Goal: Task Accomplishment & Management: Use online tool/utility

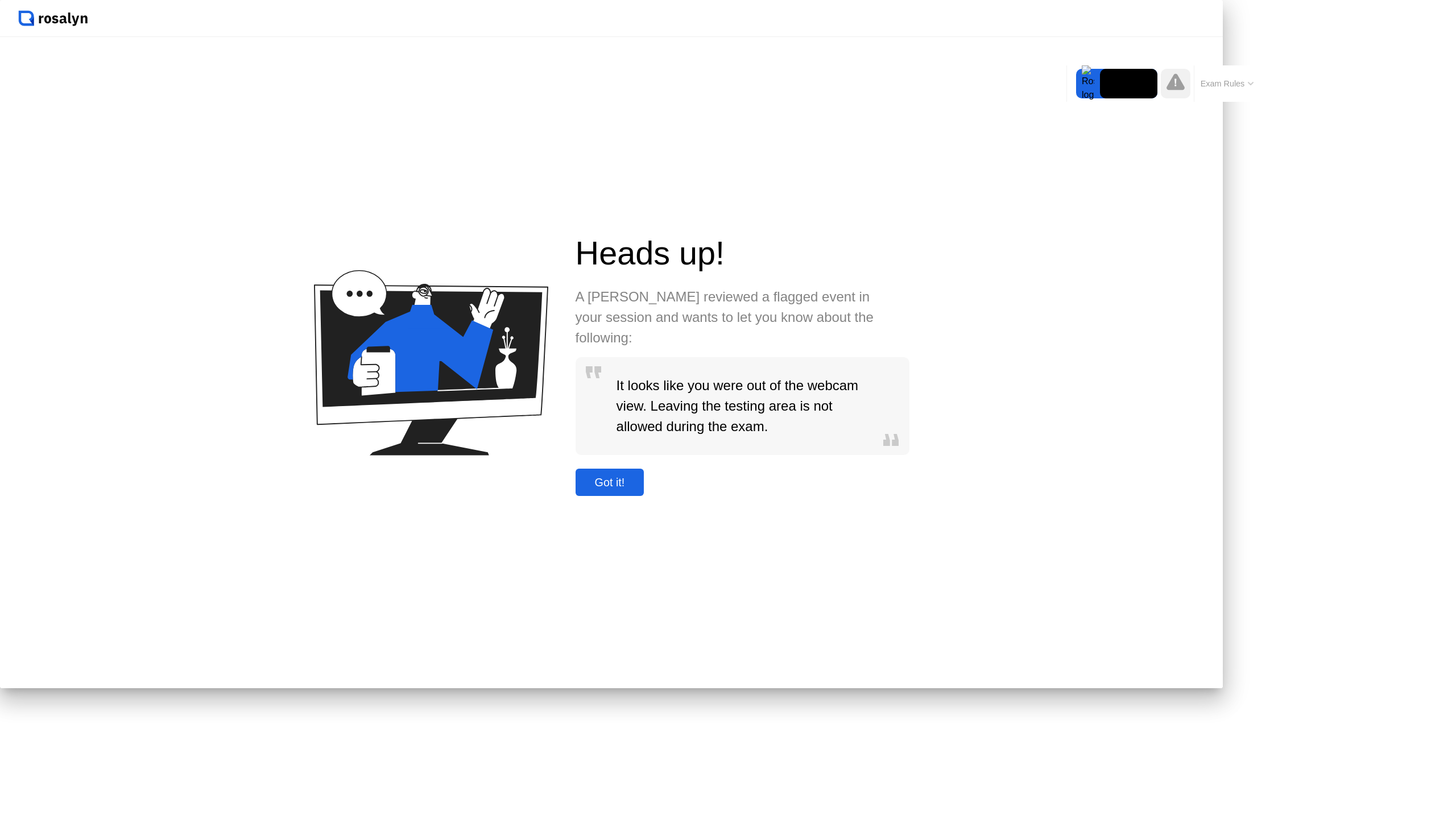
click at [641, 489] on div "Got it!" at bounding box center [610, 483] width 62 height 13
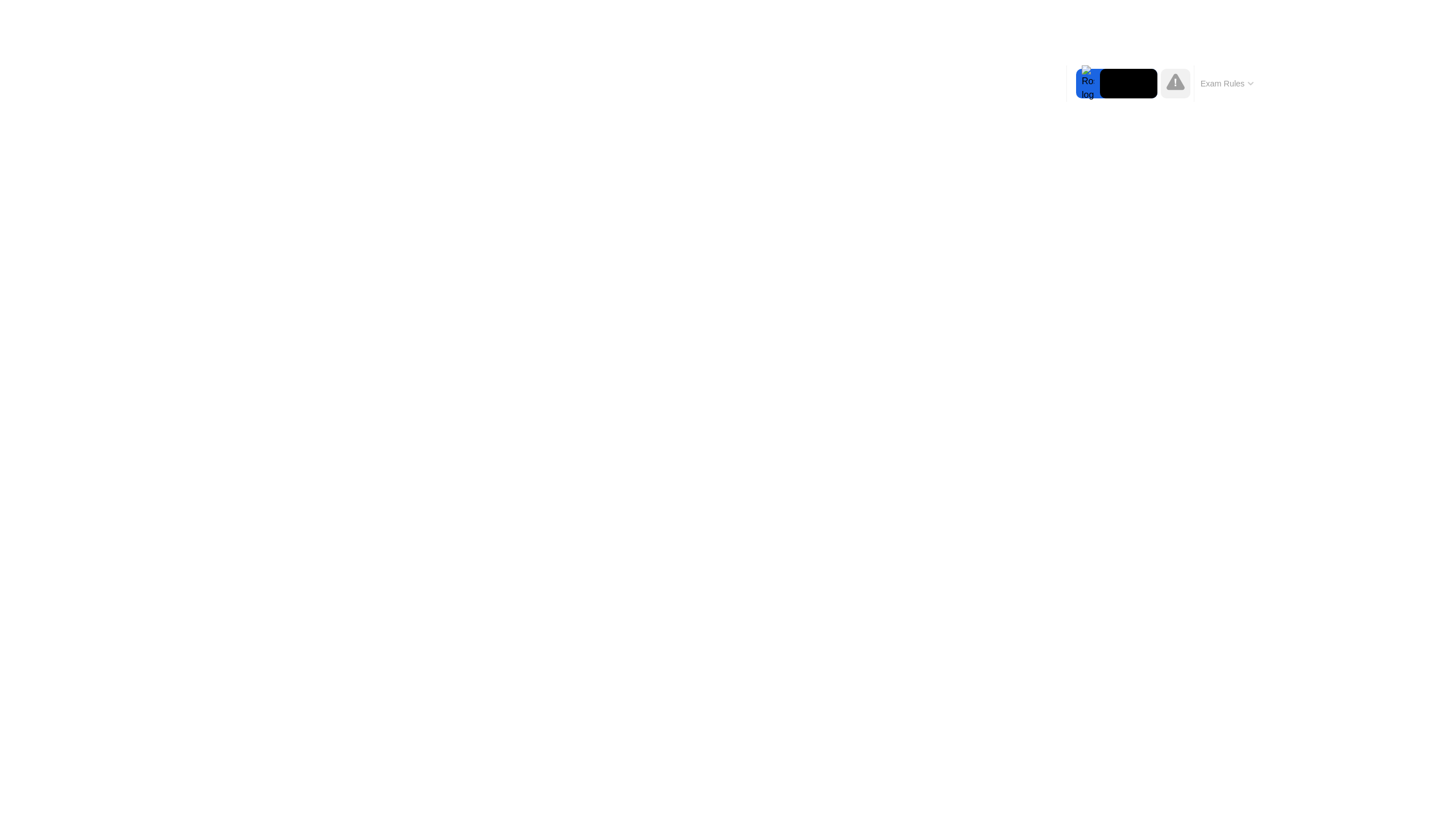
click at [1240, 87] on button "Exam Rules" at bounding box center [1227, 84] width 60 height 10
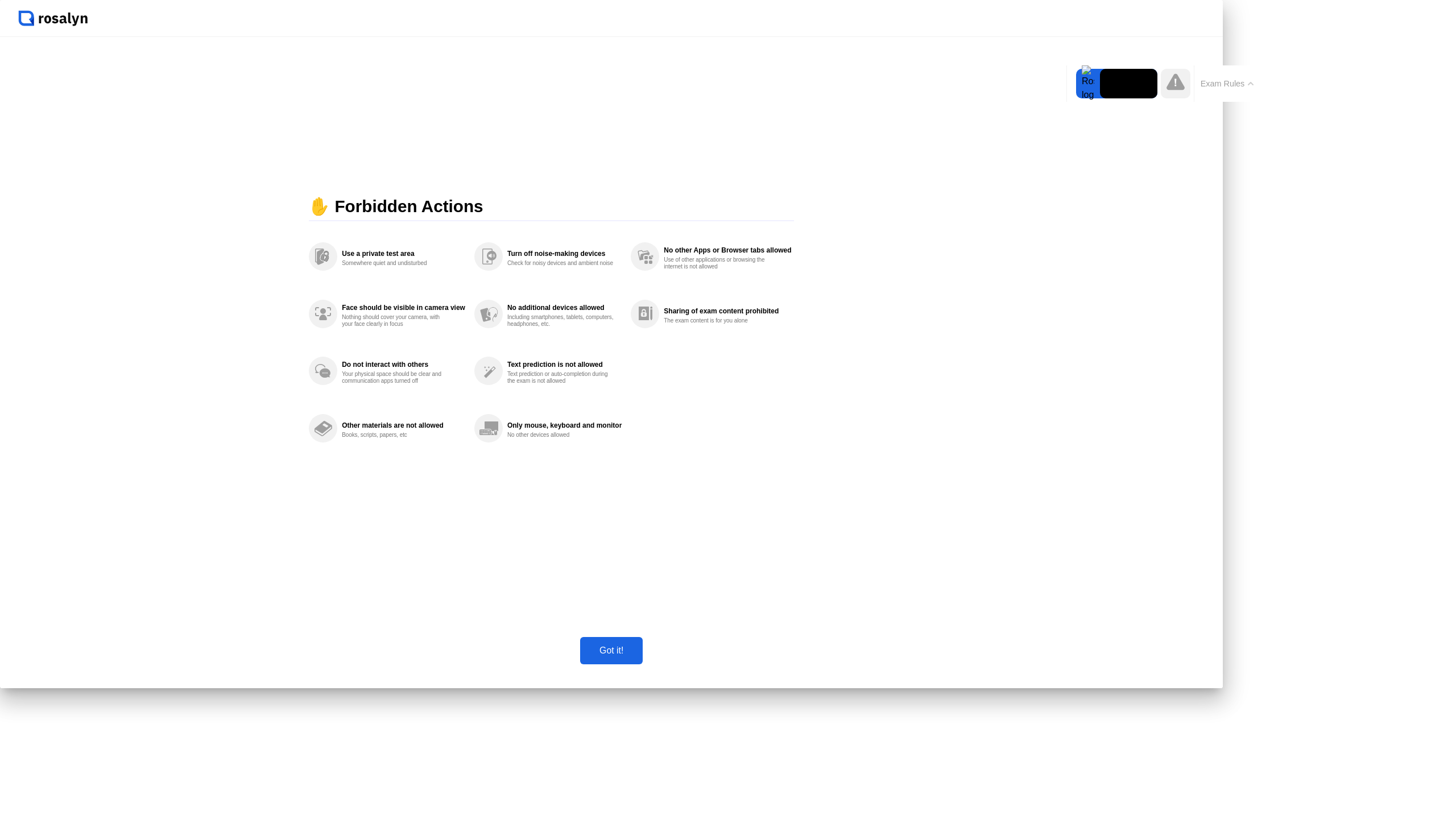
click at [1248, 83] on button "Exam Rules" at bounding box center [1227, 84] width 60 height 10
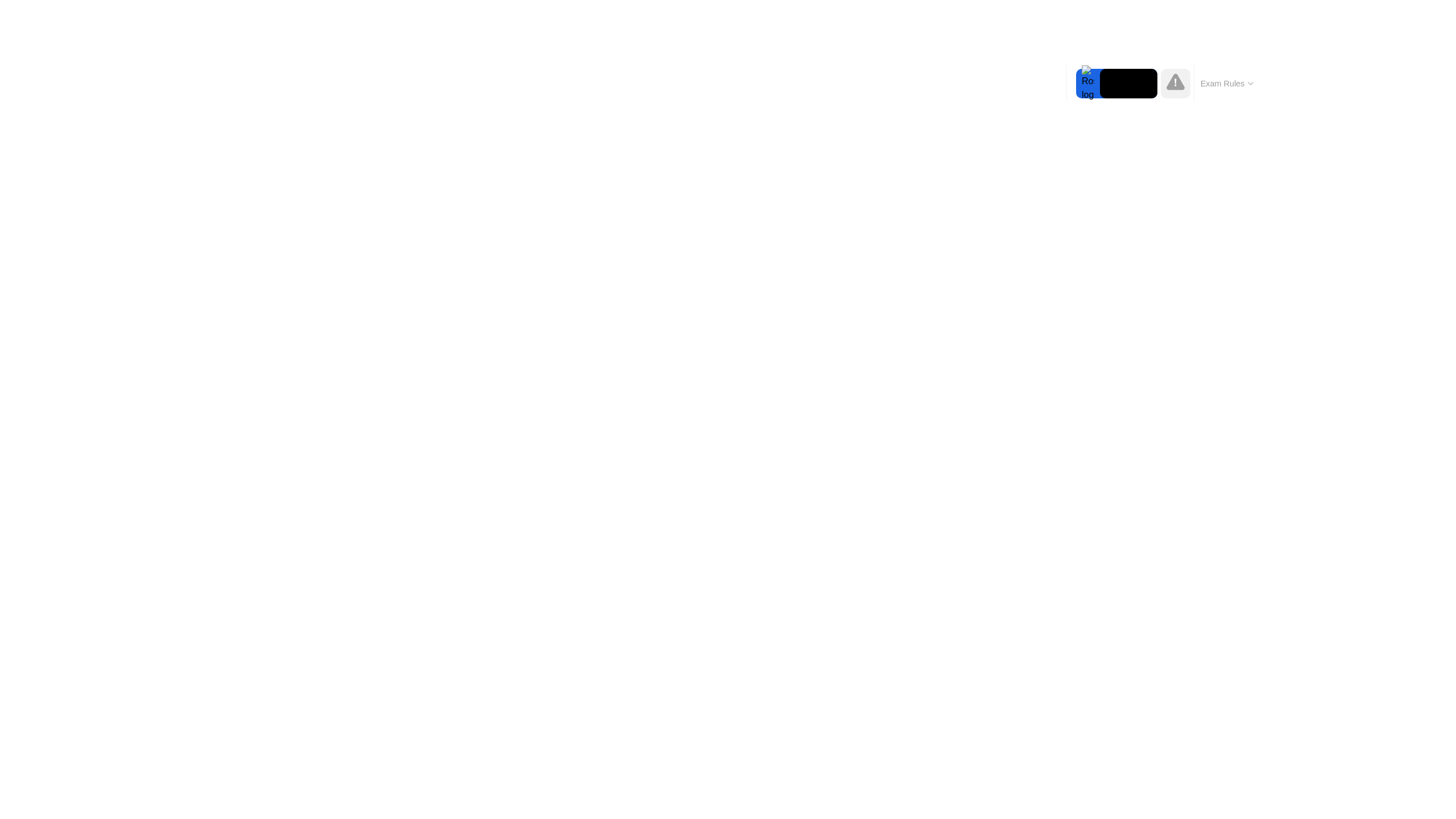
click at [1248, 81] on button "Exam Rules" at bounding box center [1227, 84] width 60 height 10
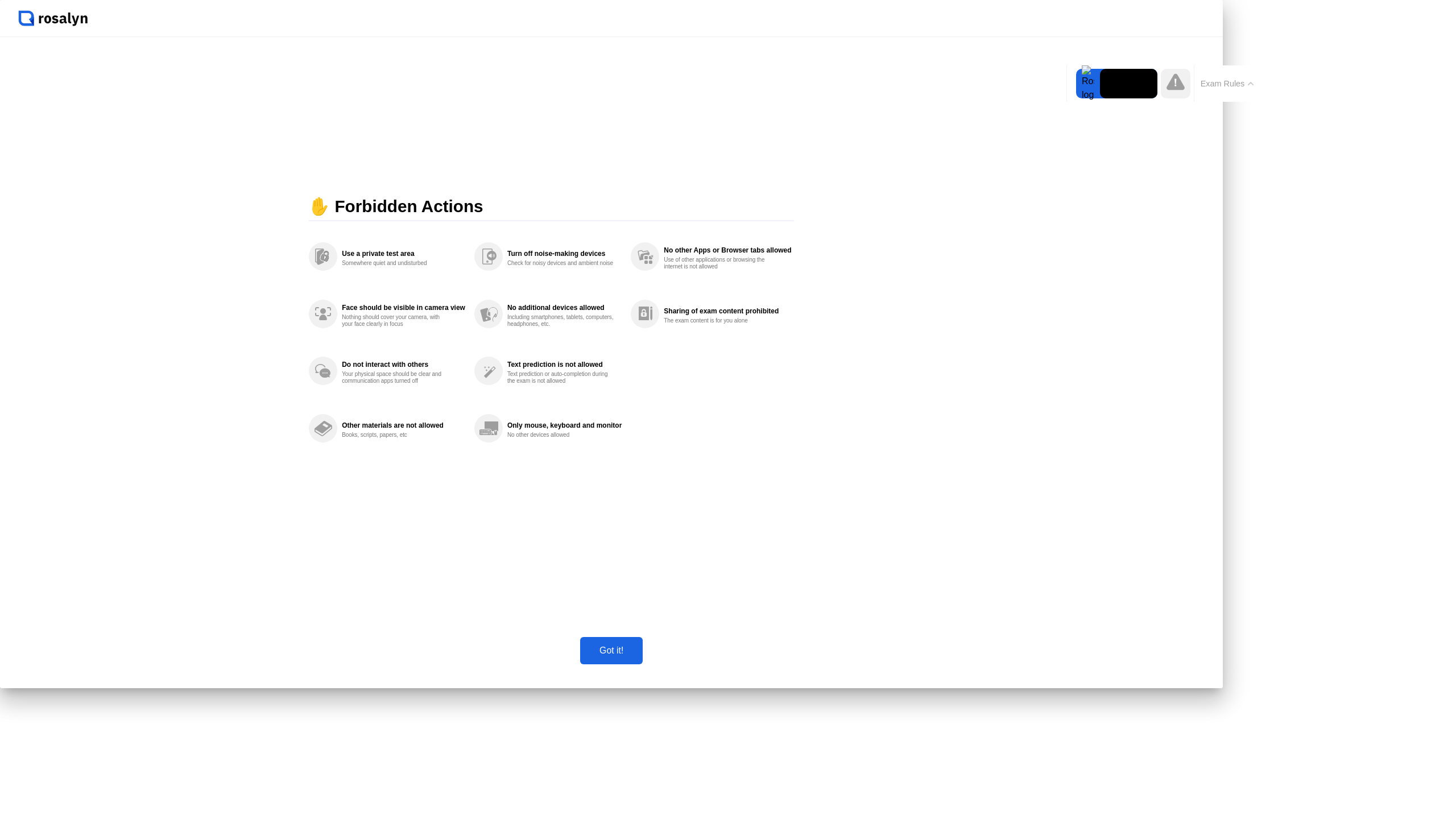
click at [1248, 79] on button "Exam Rules" at bounding box center [1227, 84] width 60 height 10
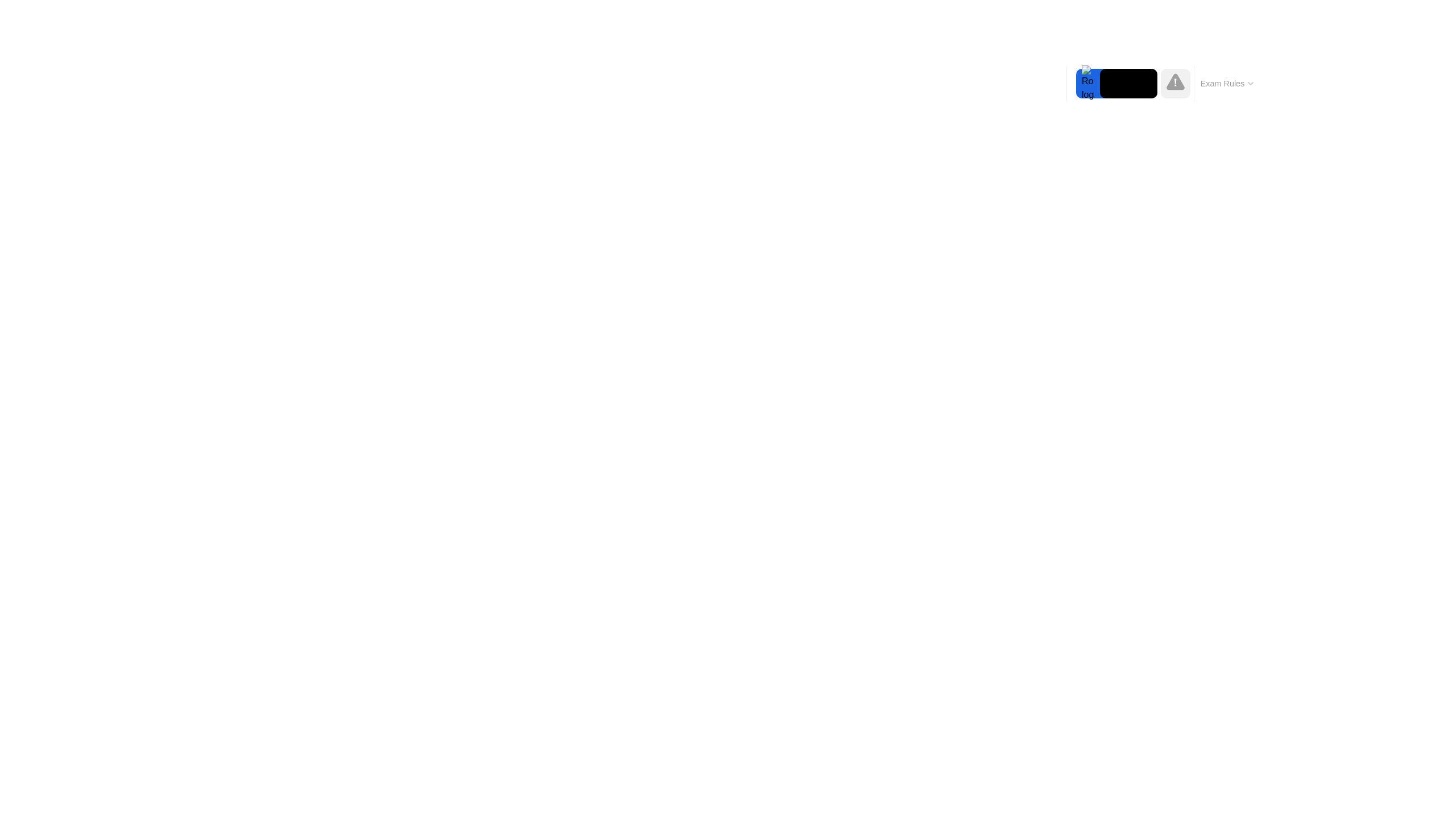
click at [1073, 84] on div "Move Expand Hide Exam Rules" at bounding box center [1163, 83] width 194 height 36
click at [1083, 88] on div at bounding box center [1087, 84] width 24 height 30
click at [1127, 89] on video at bounding box center [1128, 84] width 57 height 30
click at [1127, 89] on video at bounding box center [1128, 84] width 57 height 30
drag, startPoint x: 1257, startPoint y: 86, endPoint x: 1253, endPoint y: 92, distance: 7.2
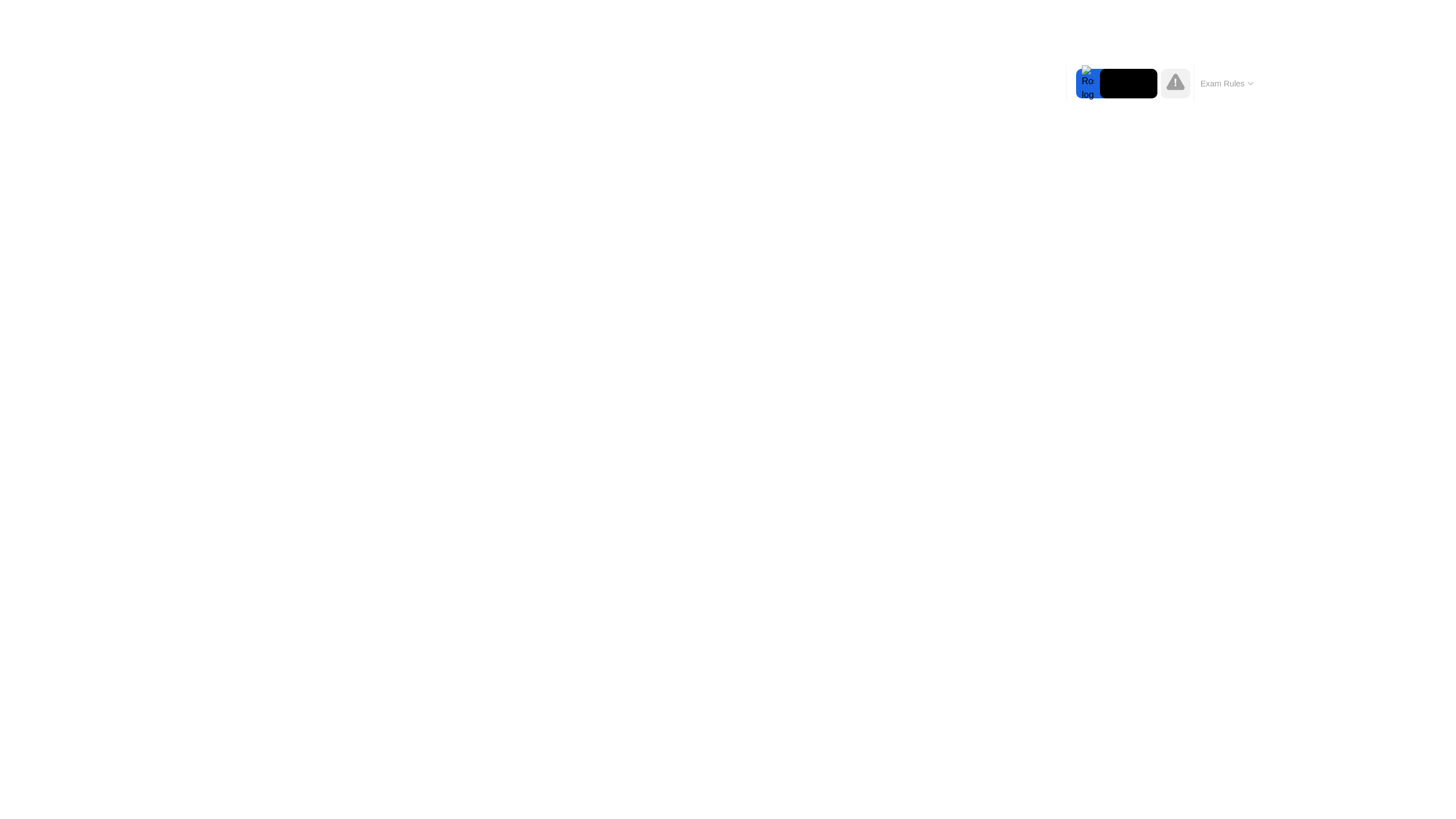
click at [1253, 92] on div "Exam Rules" at bounding box center [1227, 83] width 66 height 36
click at [1252, 79] on button "Exam Rules" at bounding box center [1227, 84] width 60 height 10
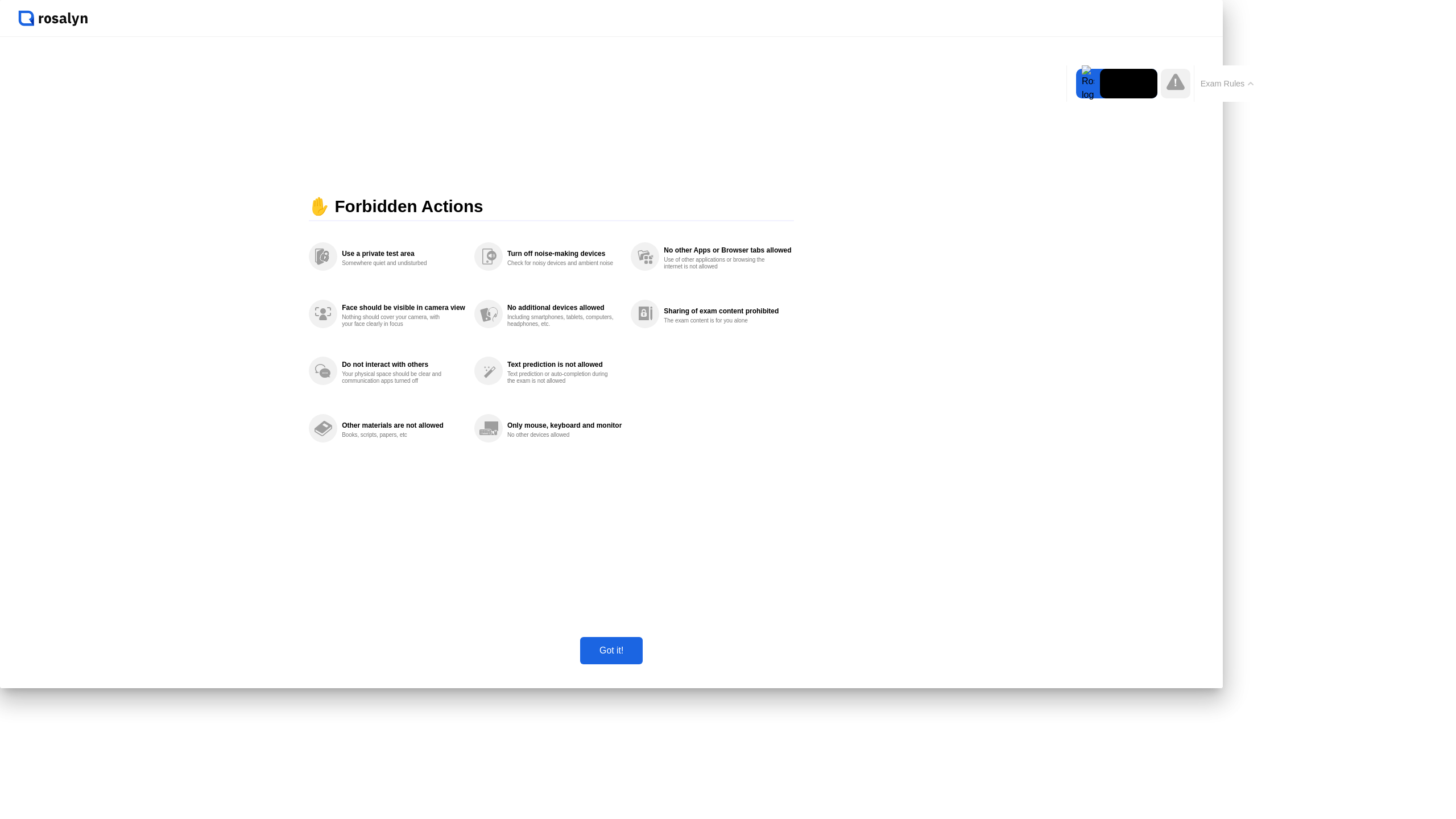
click at [643, 664] on button "Got it!" at bounding box center [611, 651] width 63 height 27
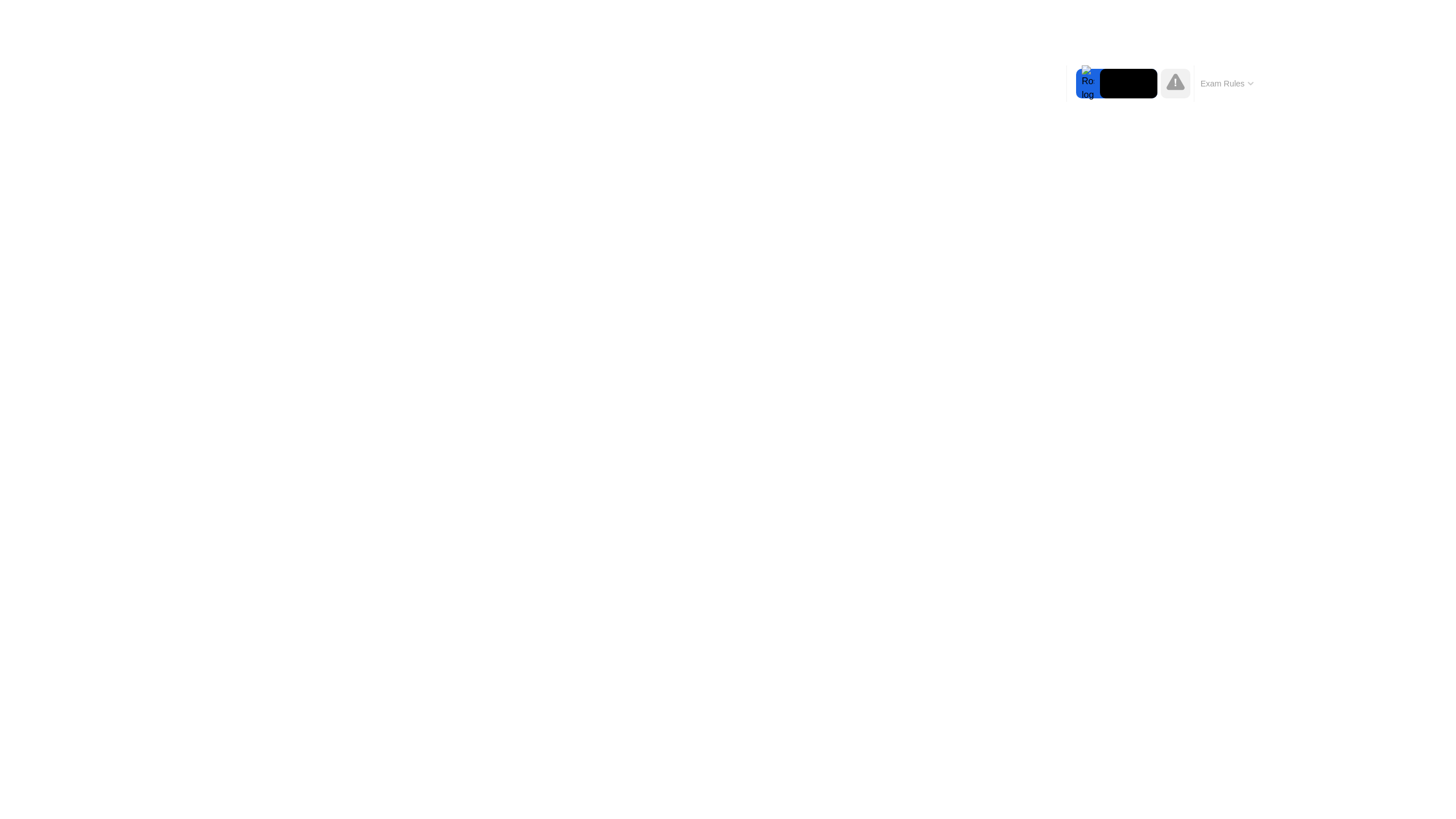
click at [1256, 68] on div "Exam Rules" at bounding box center [1227, 83] width 66 height 36
click at [1252, 75] on div "Exam Rules" at bounding box center [1227, 83] width 66 height 36
click at [1249, 77] on div "Exam Rules" at bounding box center [1227, 83] width 66 height 36
click at [1247, 76] on div "Exam Rules" at bounding box center [1227, 83] width 66 height 36
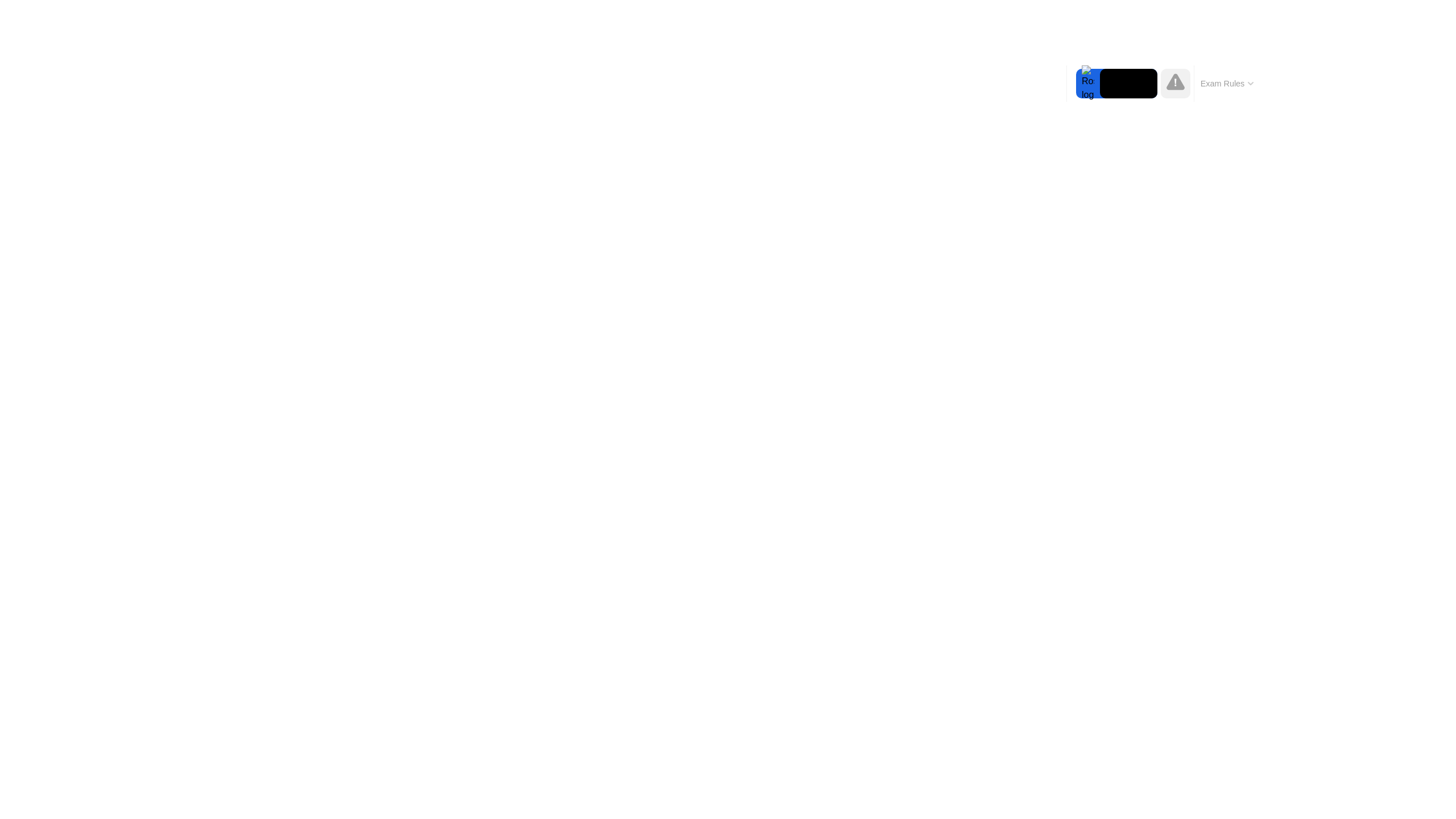
click at [1246, 76] on div "Exam Rules" at bounding box center [1227, 83] width 66 height 36
drag, startPoint x: 1246, startPoint y: 75, endPoint x: 1100, endPoint y: 92, distance: 147.0
click at [1100, 92] on div "Move Expand Hide Exam Rules" at bounding box center [1163, 83] width 194 height 36
drag, startPoint x: 1397, startPoint y: 794, endPoint x: 1393, endPoint y: 799, distance: 6.4
click at [1393, 799] on button "End Proctoring Session" at bounding box center [1362, 787] width 132 height 27
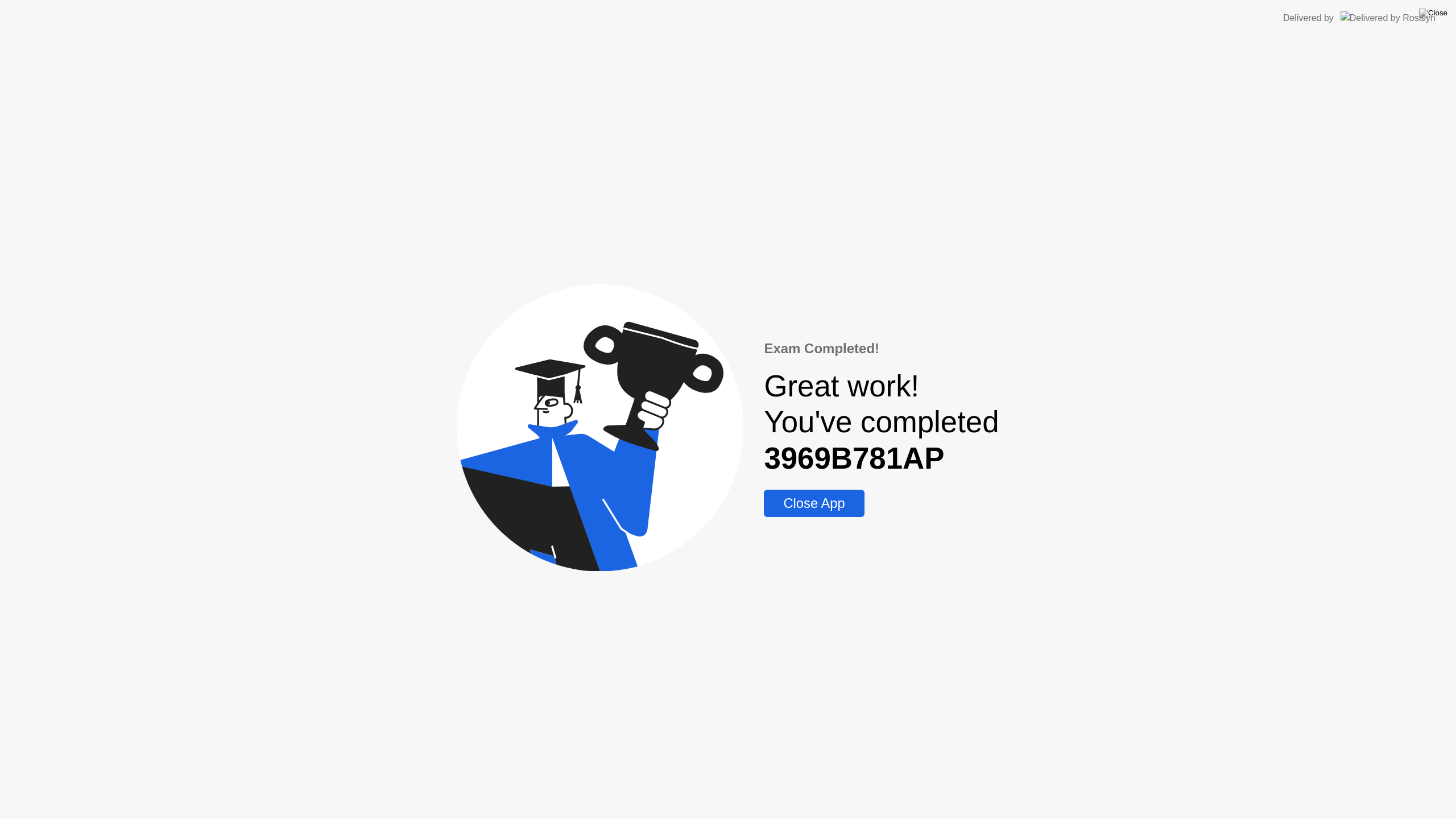
click at [811, 514] on button "Close App" at bounding box center [813, 503] width 100 height 27
